Goal: Information Seeking & Learning: Check status

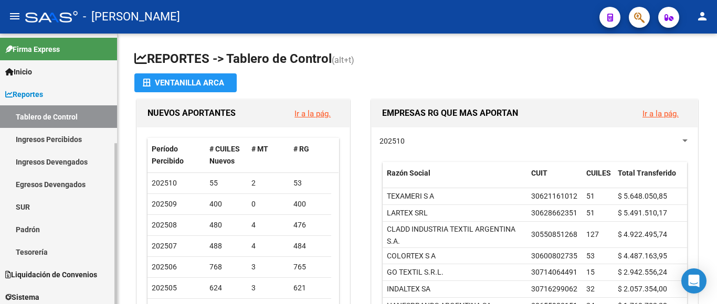
scroll to position [185, 0]
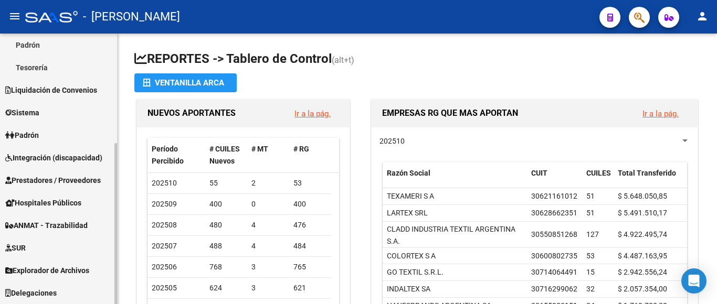
click at [26, 135] on span "Padrón" at bounding box center [22, 136] width 34 height 12
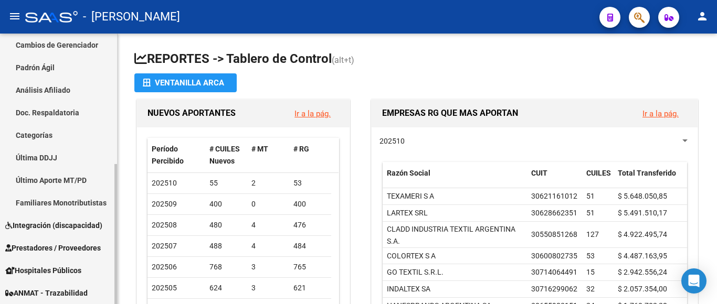
scroll to position [0, 0]
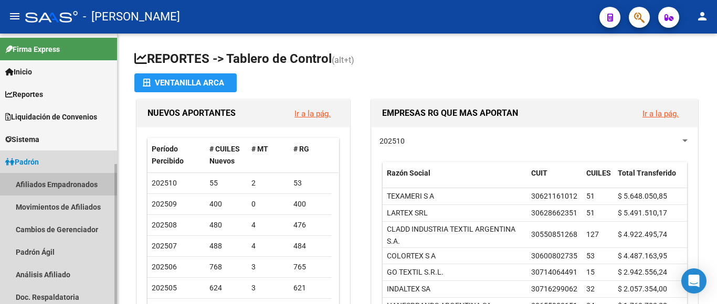
click at [48, 187] on link "Afiliados Empadronados" at bounding box center [58, 184] width 117 height 23
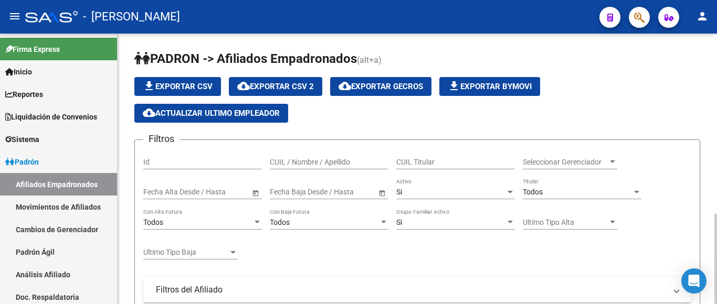
click at [287, 161] on input "CUIL / Nombre / Apellido" at bounding box center [329, 162] width 119 height 9
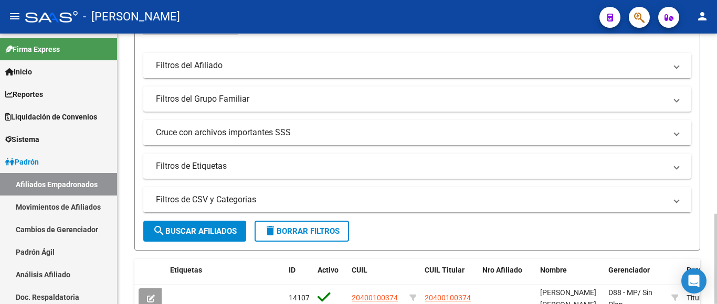
scroll to position [348, 0]
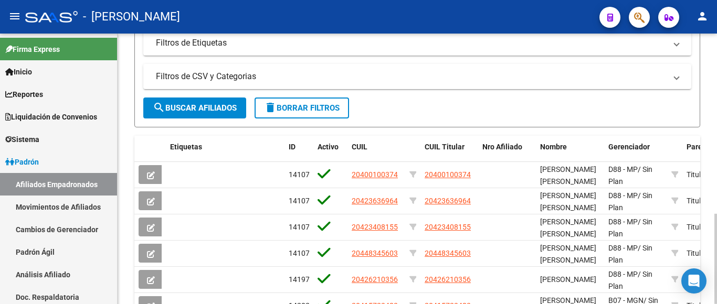
type input "23260047809"
click at [207, 103] on span "search Buscar Afiliados" at bounding box center [195, 107] width 84 height 9
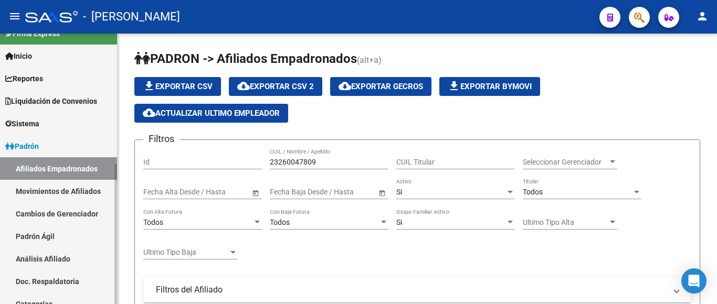
scroll to position [0, 0]
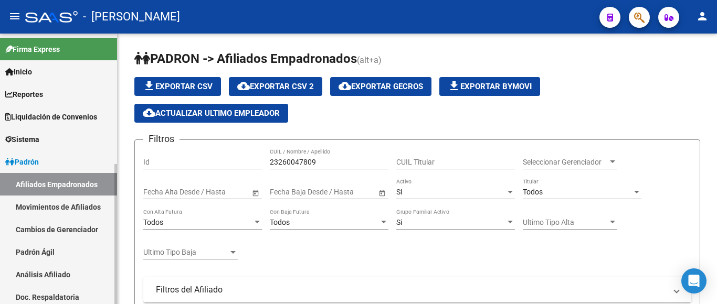
click at [75, 90] on link "Reportes" at bounding box center [58, 94] width 117 height 23
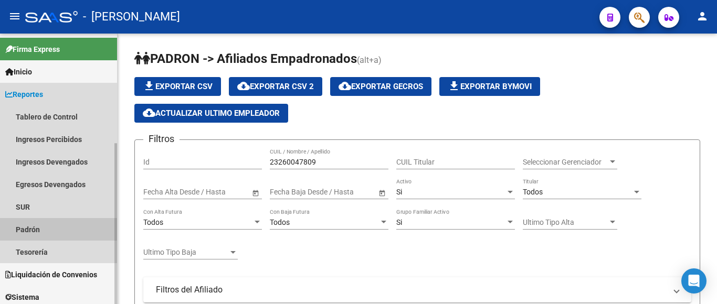
click at [29, 228] on link "Padrón" at bounding box center [58, 229] width 117 height 23
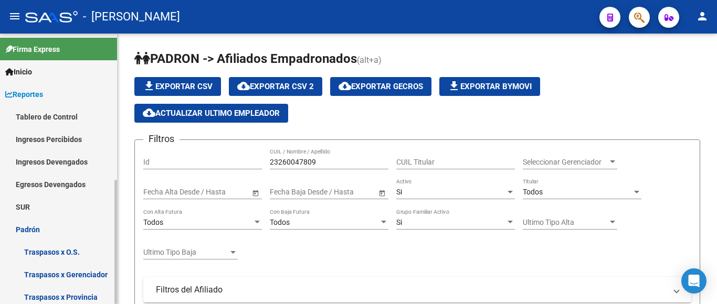
click at [49, 267] on link "Traspasos x Gerenciador" at bounding box center [58, 275] width 117 height 23
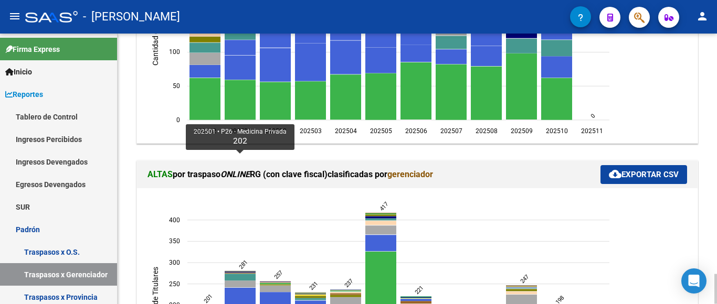
scroll to position [357, 0]
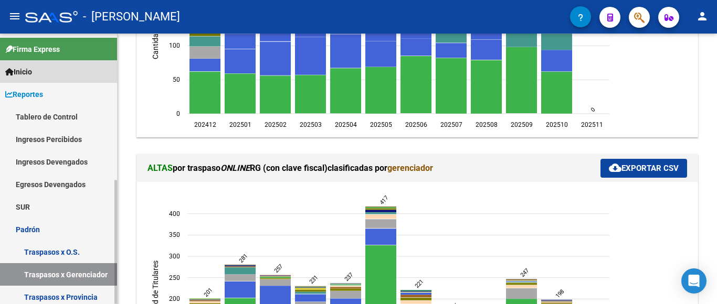
click at [62, 73] on link "Inicio" at bounding box center [58, 71] width 117 height 23
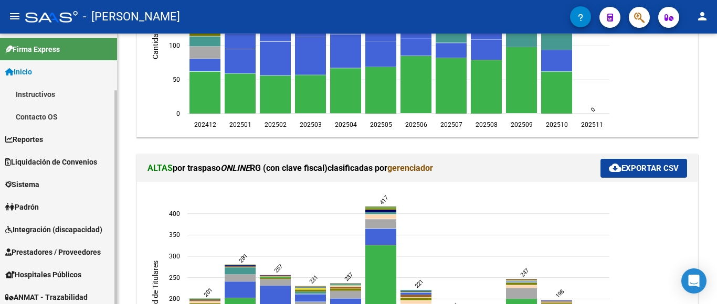
click at [38, 72] on link "Inicio" at bounding box center [58, 71] width 117 height 23
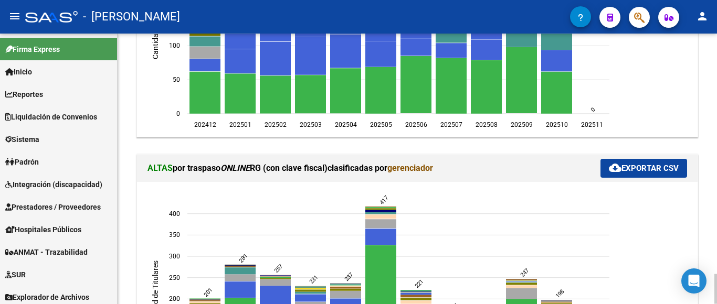
scroll to position [0, 0]
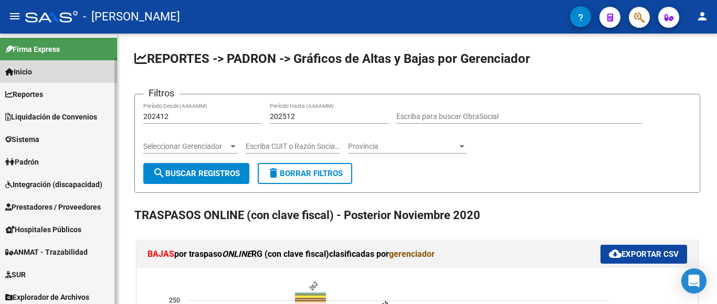
click at [39, 67] on link "Inicio" at bounding box center [58, 71] width 117 height 23
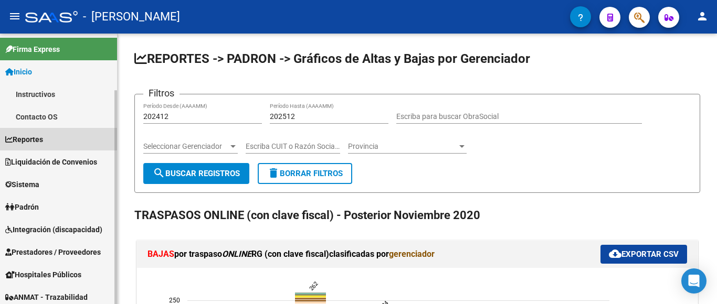
click at [38, 140] on span "Reportes" at bounding box center [24, 140] width 38 height 12
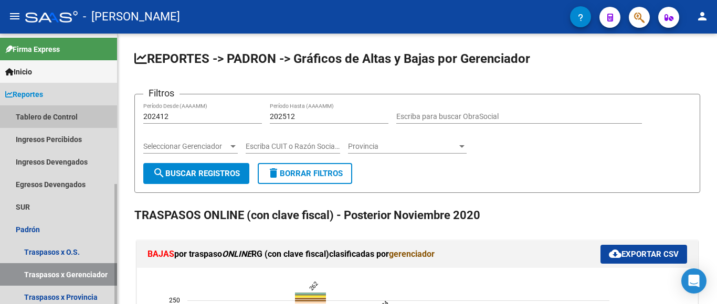
click at [37, 140] on mat-nav-list "Tablero de Control Ingresos Percibidos Análisis de todos los conceptos (históri…" at bounding box center [58, 252] width 117 height 293
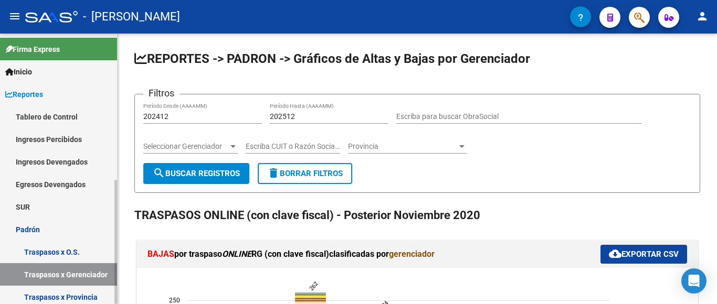
click at [41, 118] on link "Tablero de Control" at bounding box center [58, 117] width 117 height 23
